Goal: Navigation & Orientation: Understand site structure

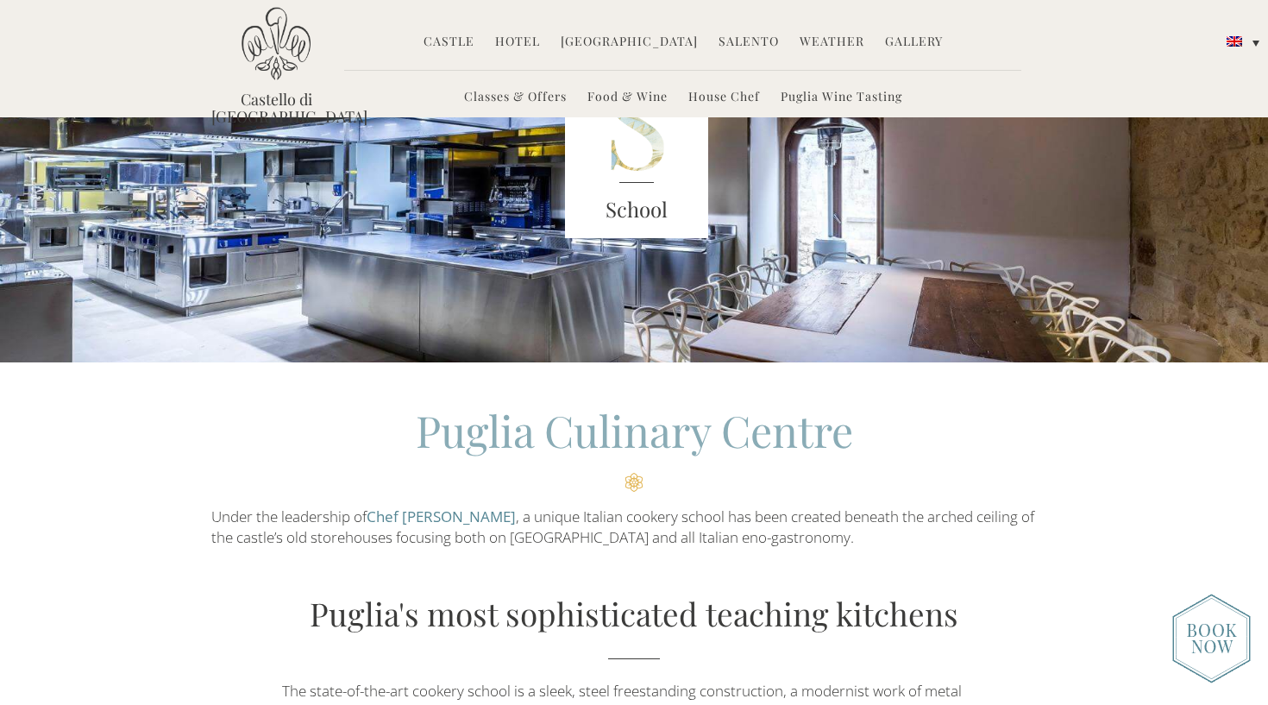
scroll to position [83, 0]
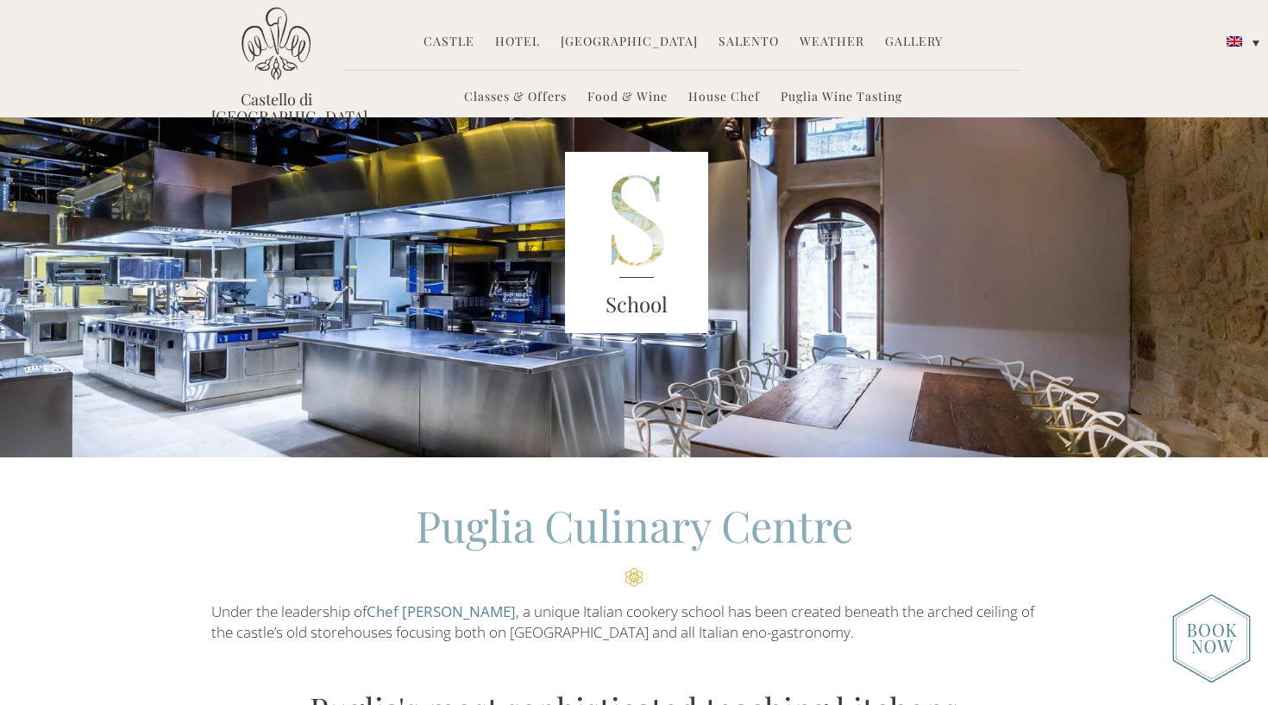
click at [624, 40] on link "[GEOGRAPHIC_DATA]" at bounding box center [629, 43] width 137 height 20
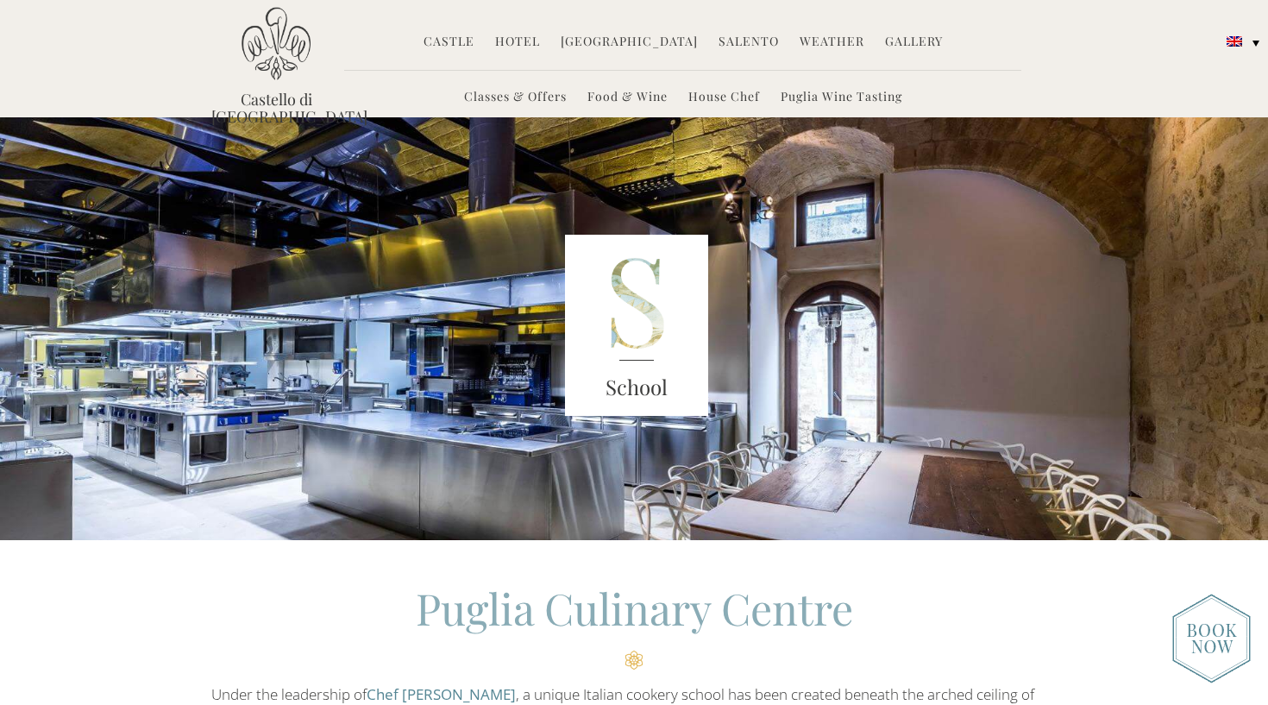
click at [541, 96] on link "Classes & Offers" at bounding box center [515, 98] width 103 height 20
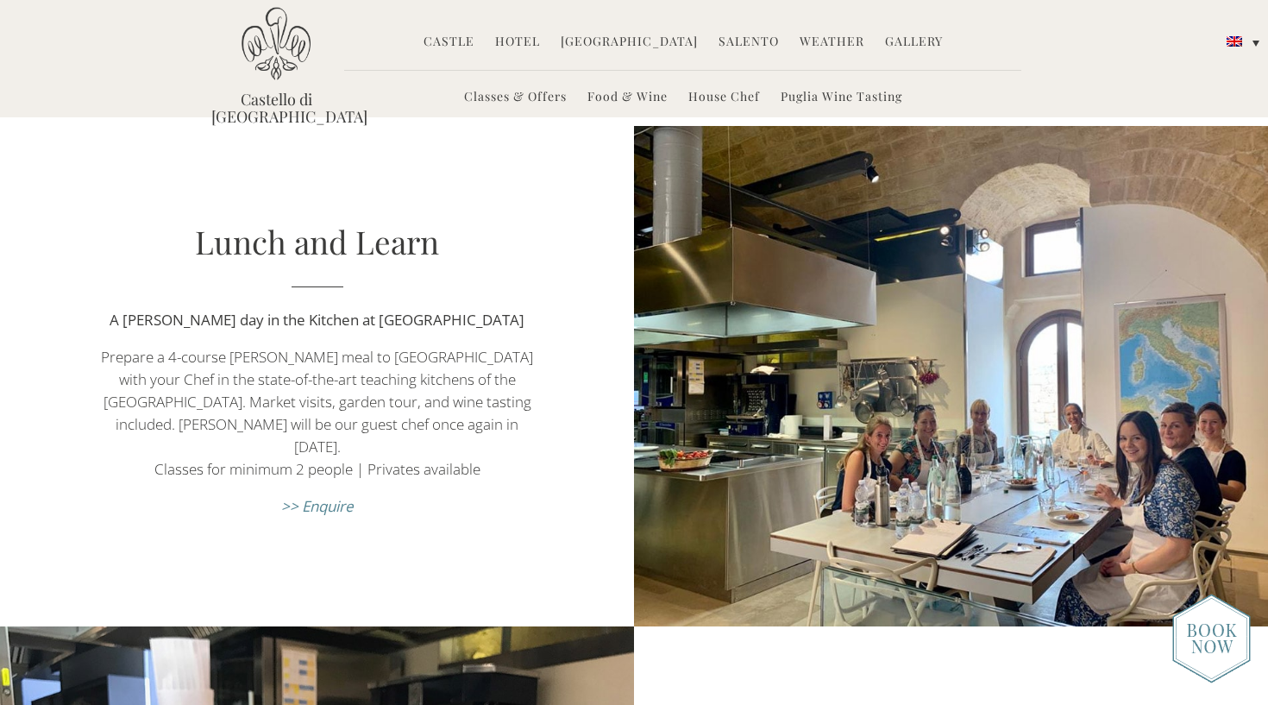
scroll to position [582, 0]
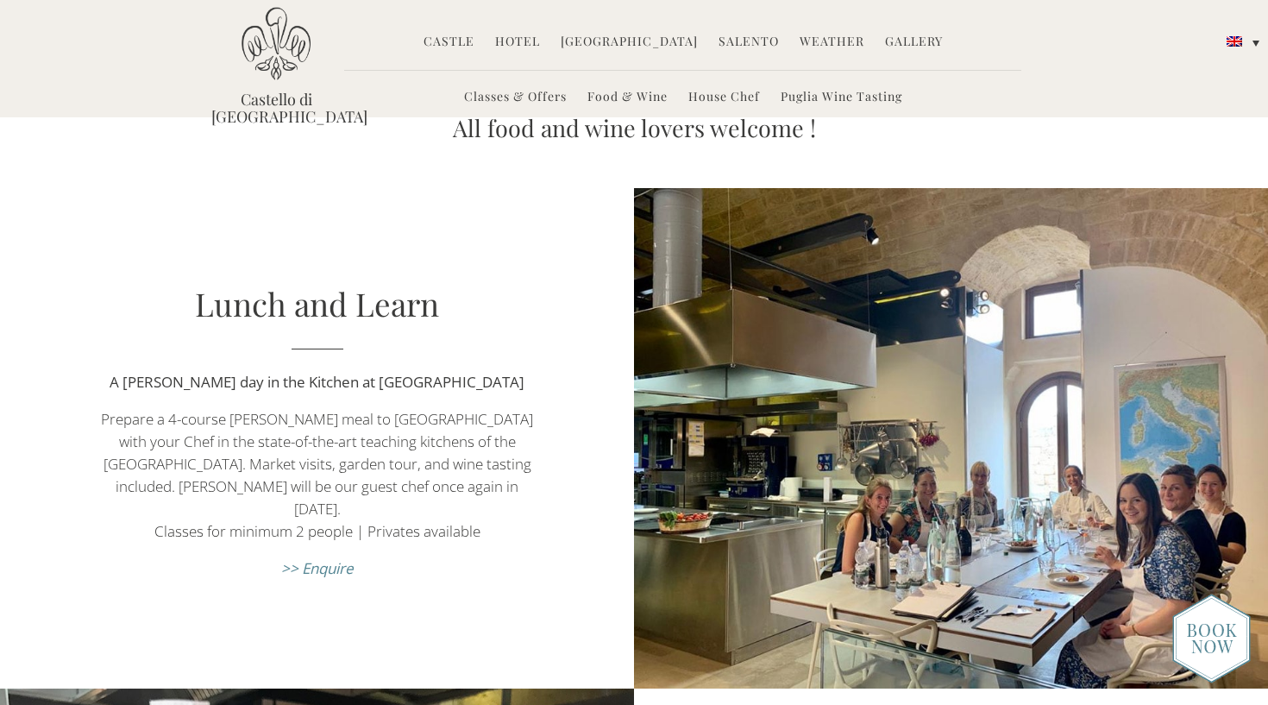
click at [471, 39] on link "Castle" at bounding box center [448, 43] width 51 height 20
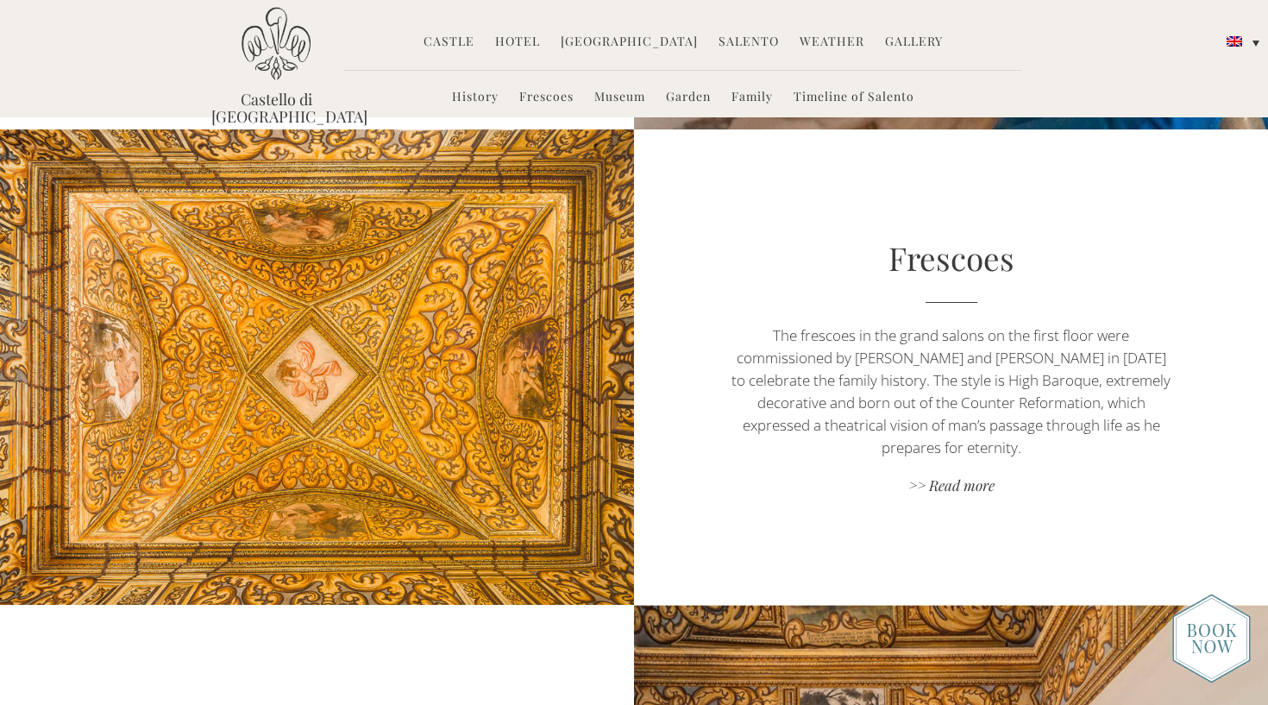
scroll to position [1614, 0]
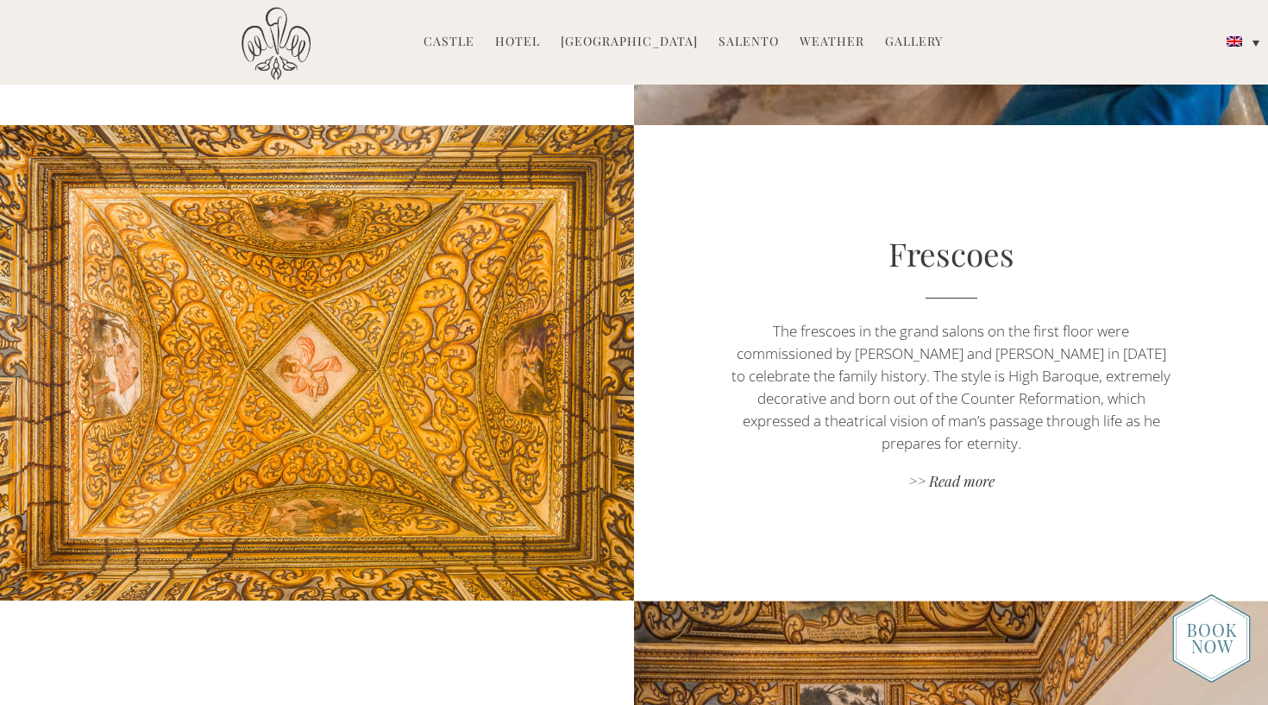
click at [528, 40] on link "Hotel" at bounding box center [517, 43] width 45 height 20
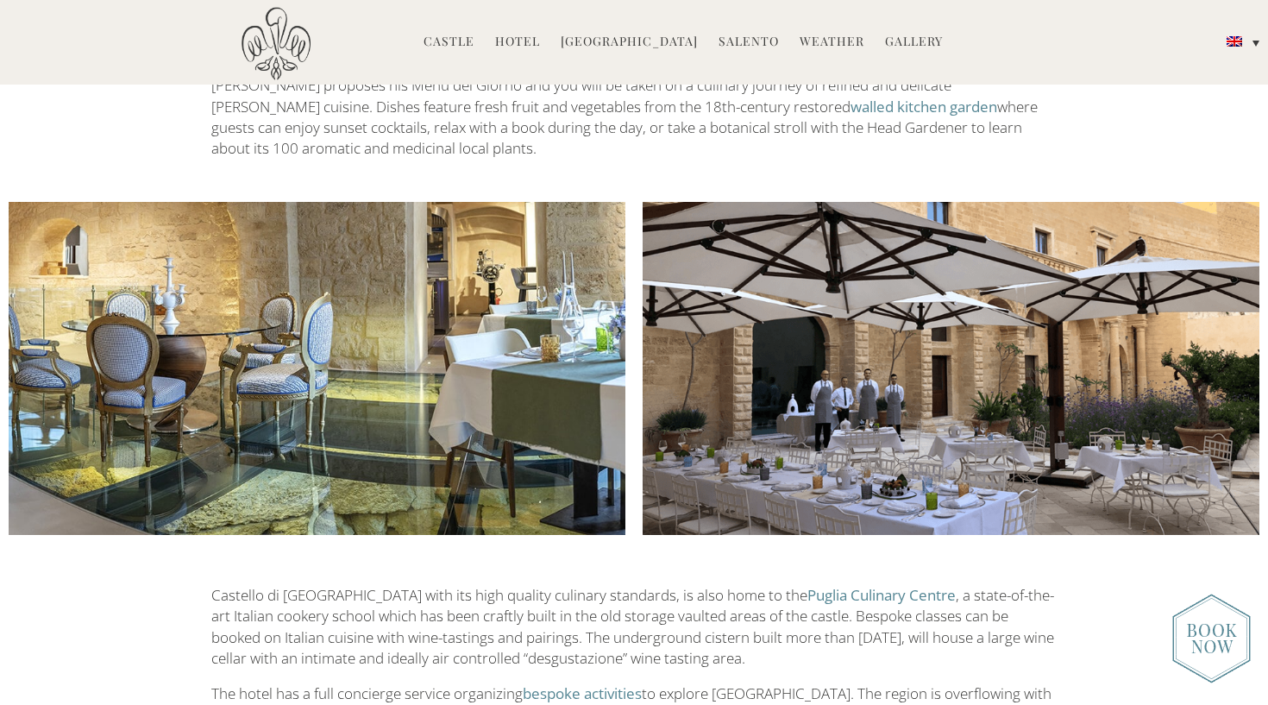
scroll to position [2121, 0]
